Goal: Transaction & Acquisition: Purchase product/service

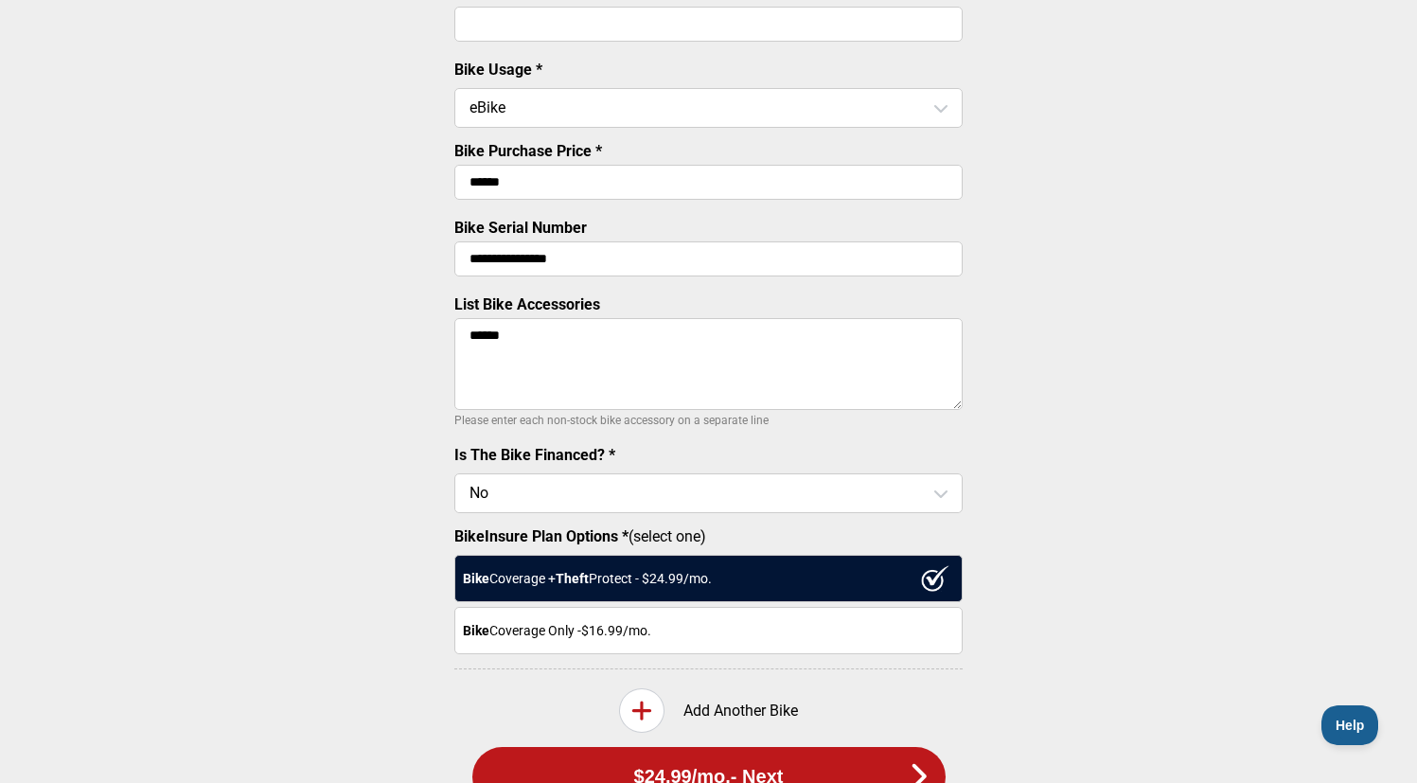
scroll to position [615, 0]
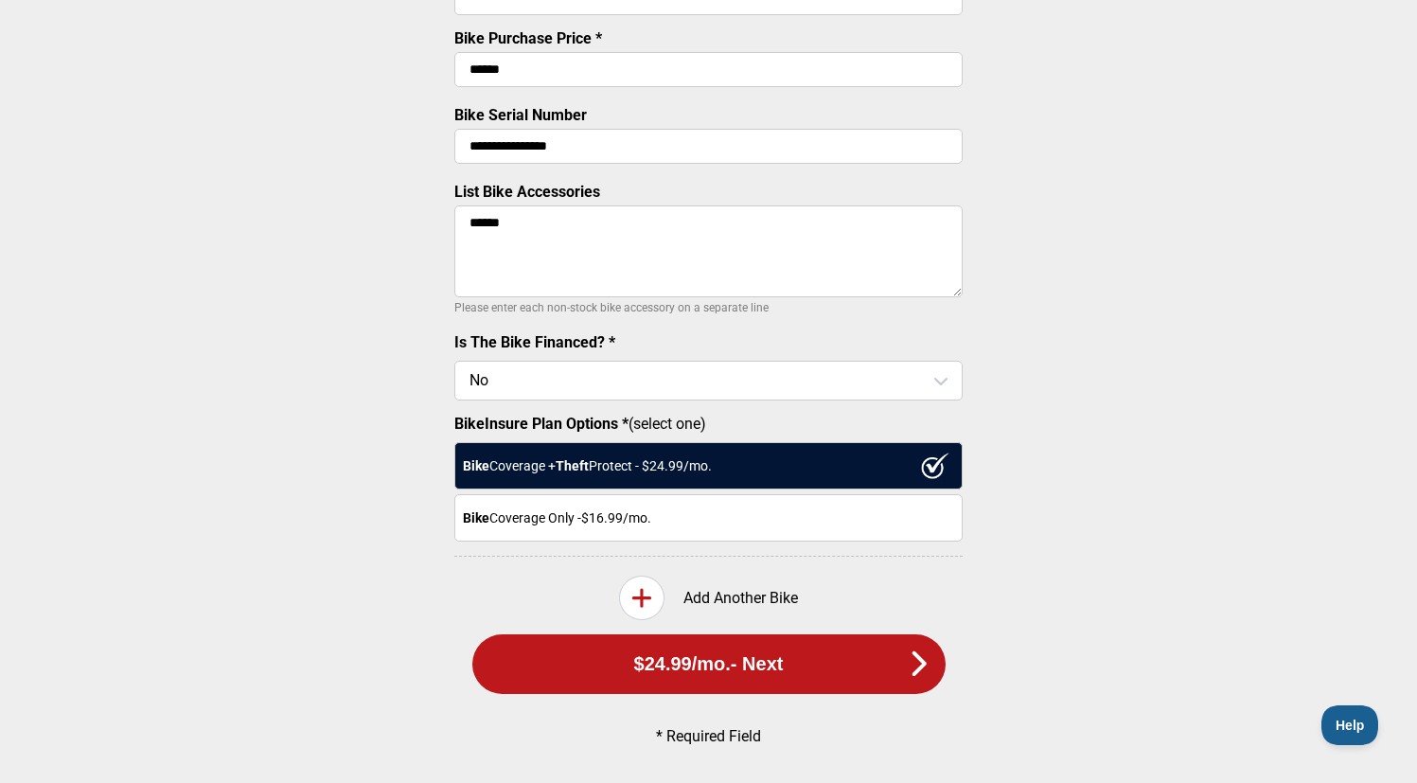
click at [681, 239] on textarea "******" at bounding box center [708, 251] width 508 height 92
click at [659, 661] on button "$24.99 /mo. - Next" at bounding box center [708, 664] width 473 height 60
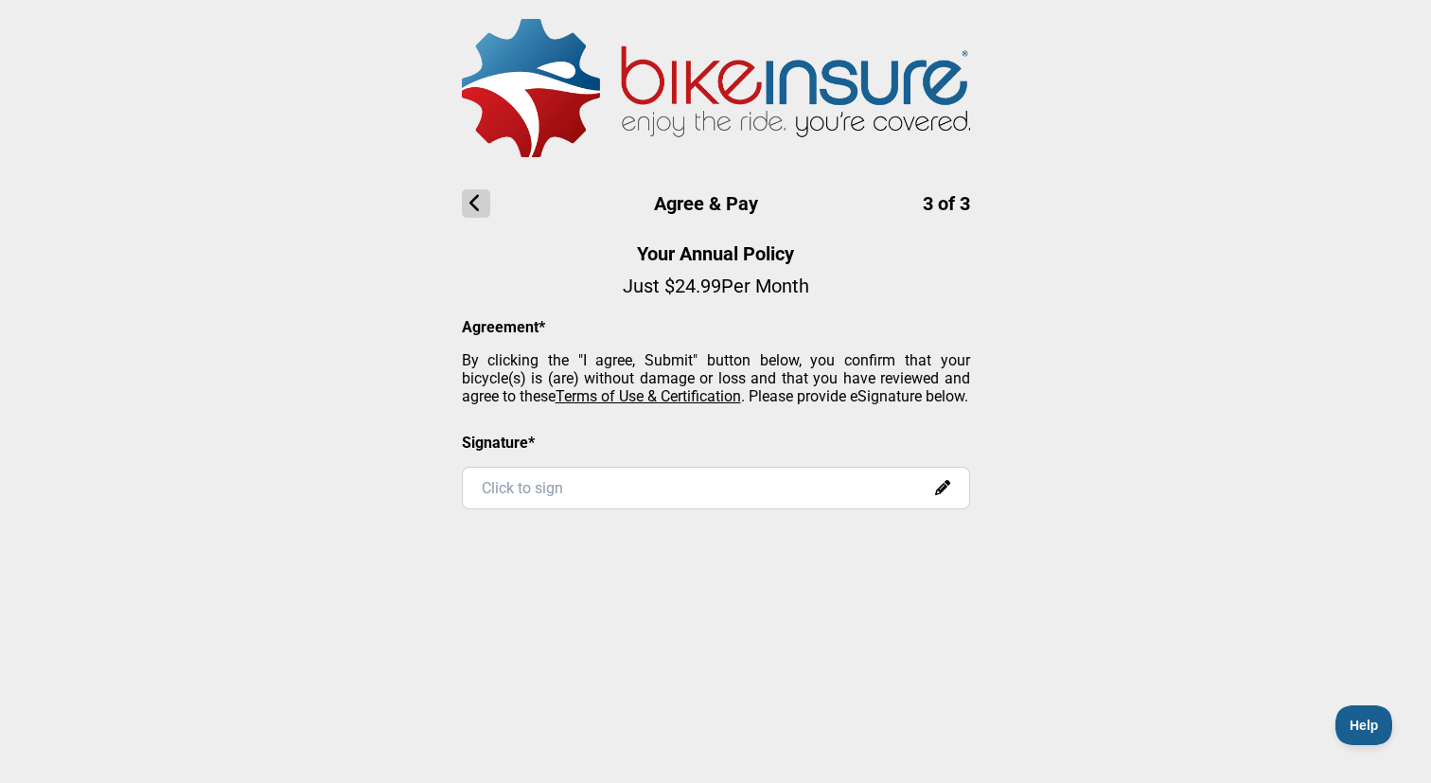
click at [669, 499] on div "Click to sign" at bounding box center [716, 488] width 508 height 43
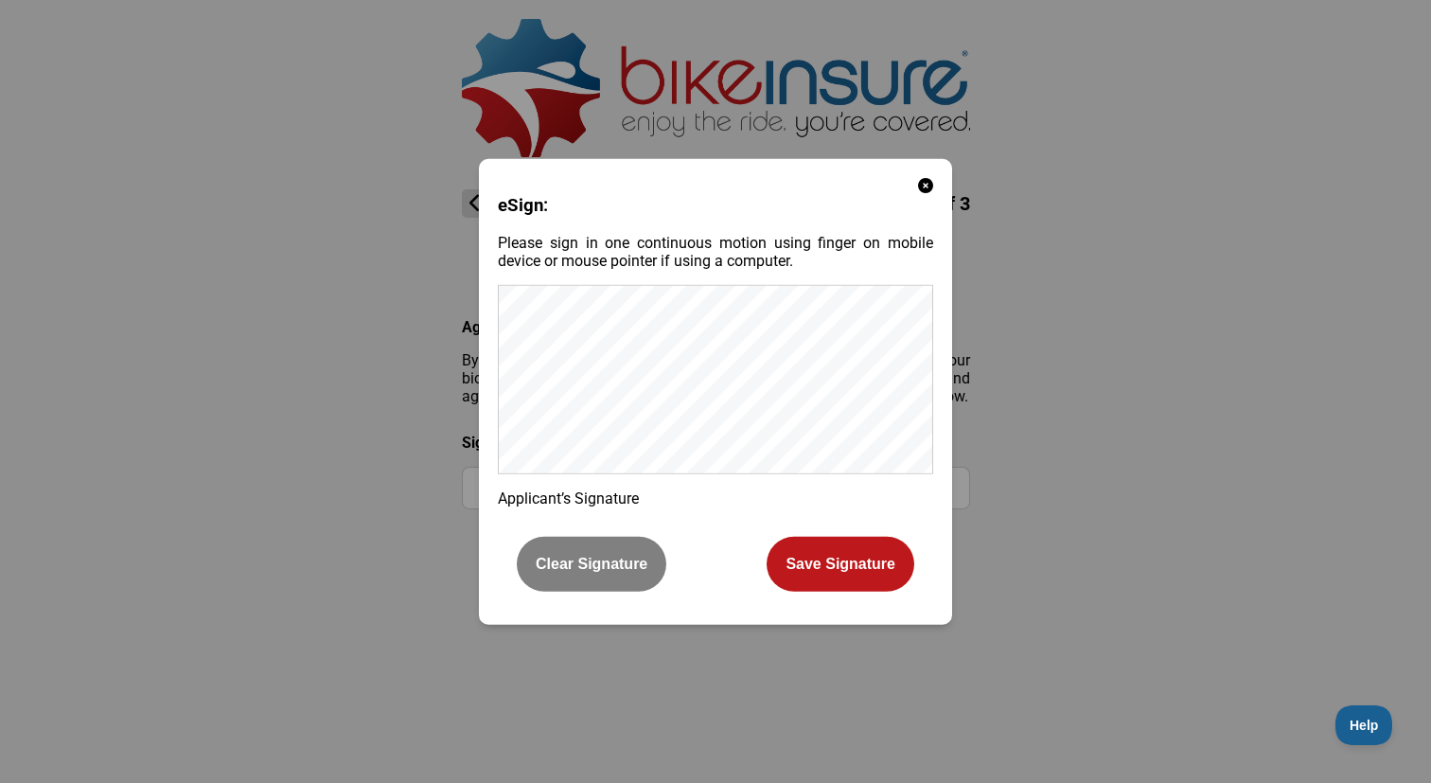
click at [945, 543] on div "eSign: Please sign in one continuous motion using finger on mobile device or mo…" at bounding box center [715, 391] width 473 height 466
click at [586, 537] on button "Clear Signature" at bounding box center [592, 564] width 150 height 55
click at [593, 557] on button "Clear Signature" at bounding box center [592, 564] width 150 height 55
click at [827, 575] on button "Save Signature" at bounding box center [841, 564] width 148 height 55
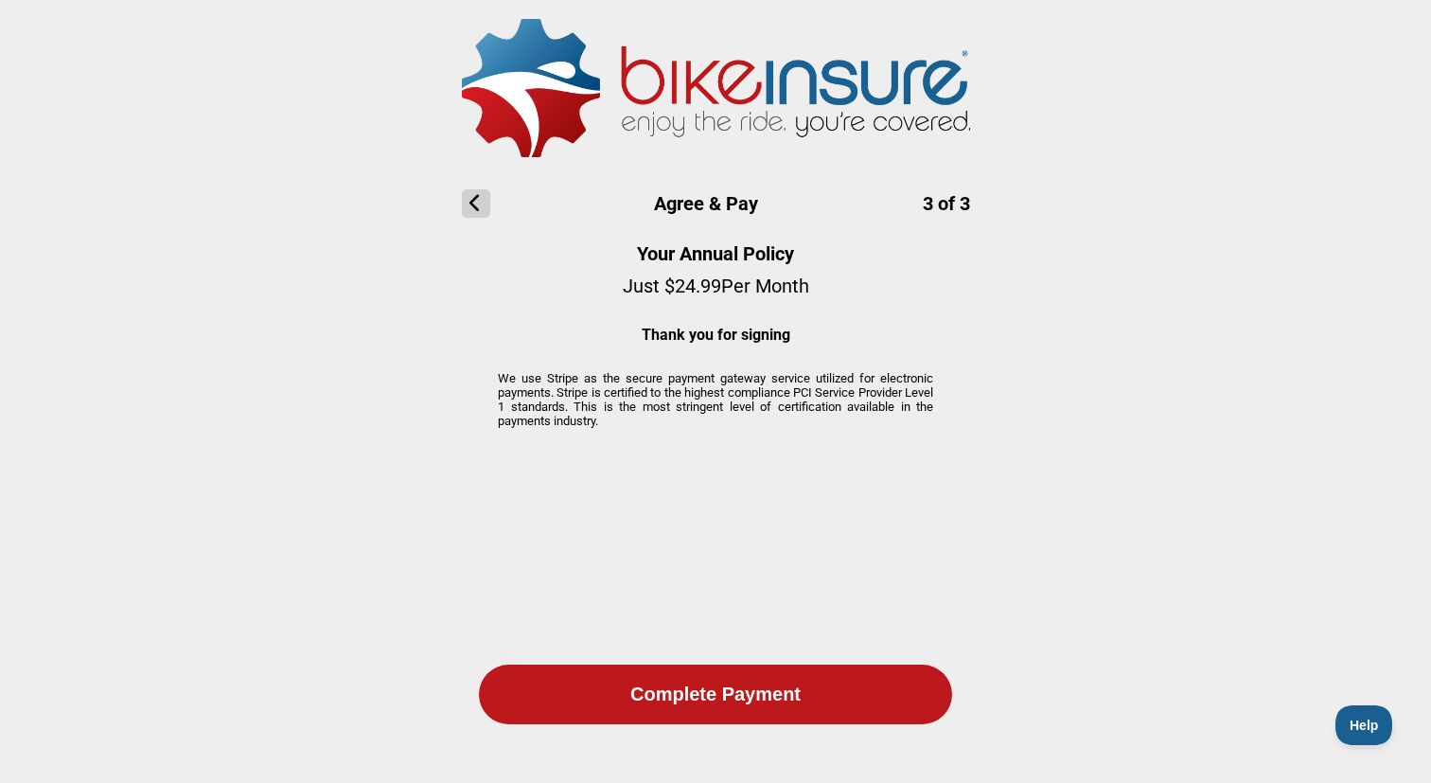
click at [716, 683] on button "Complete Payment" at bounding box center [715, 695] width 473 height 60
